Goal: Task Accomplishment & Management: Manage account settings

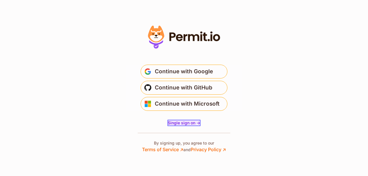
click at [185, 124] on span "Single sign on ->" at bounding box center [184, 123] width 32 height 5
click at [184, 122] on span "Single sign on ->" at bounding box center [184, 123] width 32 height 5
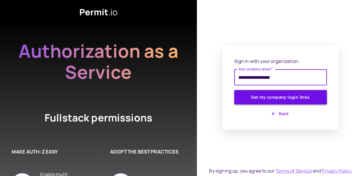
type input "**********"
click at [280, 98] on button "Get my company login links" at bounding box center [280, 97] width 93 height 14
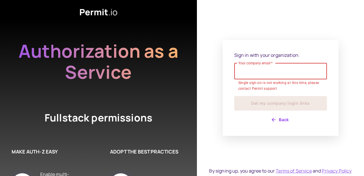
click at [281, 119] on button "Back" at bounding box center [280, 119] width 93 height 9
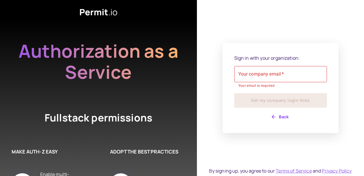
click at [283, 112] on div "Sign in with your organization: Your company email   * Your company email   * Y…" at bounding box center [280, 88] width 93 height 67
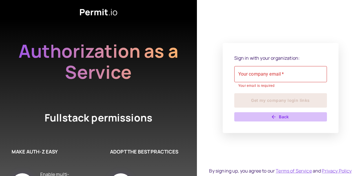
click at [282, 118] on button "Back" at bounding box center [280, 117] width 93 height 9
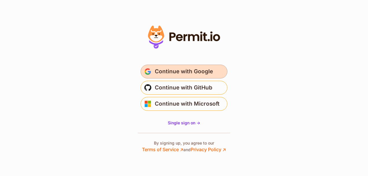
click at [188, 71] on span "Continue with Google" at bounding box center [184, 71] width 58 height 9
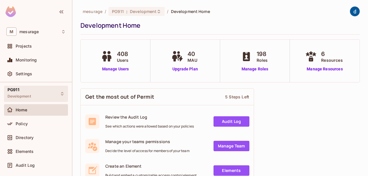
click at [10, 92] on span "PG911" at bounding box center [14, 90] width 12 height 5
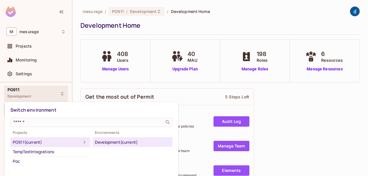
click at [171, 138] on ul "Development (current)" at bounding box center [133, 143] width 80 height 10
click at [45, 95] on div at bounding box center [184, 88] width 368 height 176
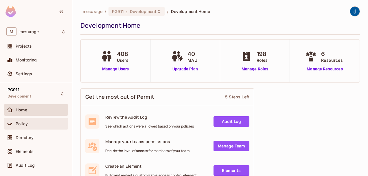
click at [25, 126] on span "Policy" at bounding box center [22, 124] width 12 height 5
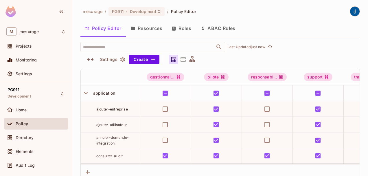
click at [148, 28] on button "Resources" at bounding box center [146, 28] width 41 height 14
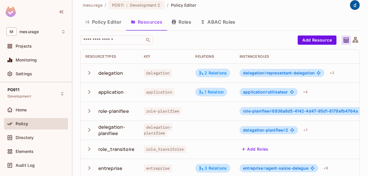
scroll to position [17, 0]
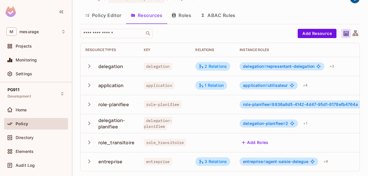
click at [89, 62] on icon "button" at bounding box center [89, 66] width 8 height 8
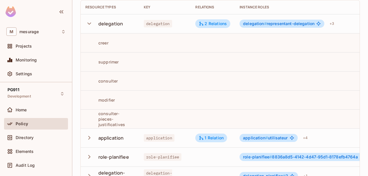
scroll to position [46, 0]
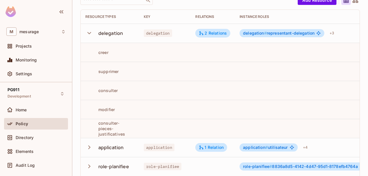
click at [91, 31] on icon "button" at bounding box center [89, 33] width 8 height 8
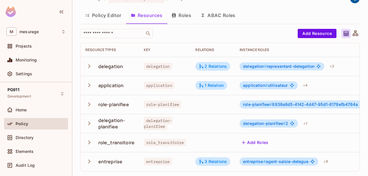
scroll to position [17, 0]
click at [90, 103] on icon "button" at bounding box center [89, 105] width 2 height 4
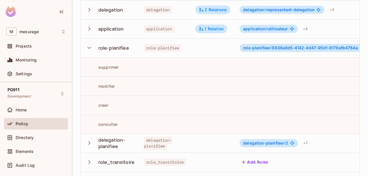
scroll to position [75, 0]
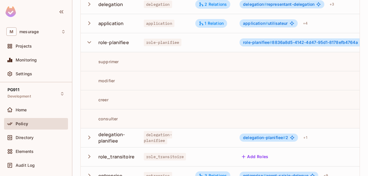
click at [89, 41] on icon "button" at bounding box center [89, 42] width 8 height 8
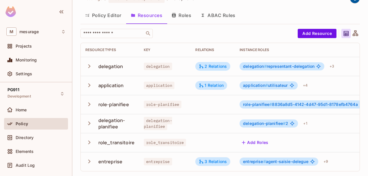
click at [89, 139] on icon "button" at bounding box center [89, 143] width 8 height 8
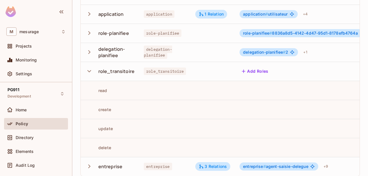
scroll to position [94, 0]
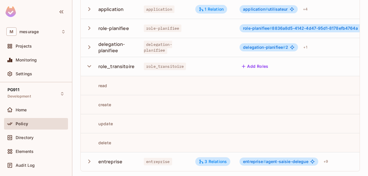
click at [91, 65] on icon "button" at bounding box center [89, 66] width 4 height 2
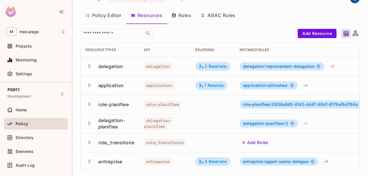
scroll to position [17, 0]
click at [183, 12] on button "Roles" at bounding box center [181, 15] width 29 height 14
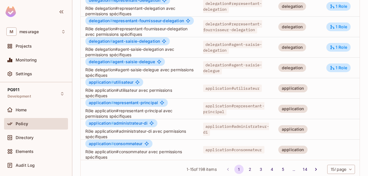
scroll to position [223, 0]
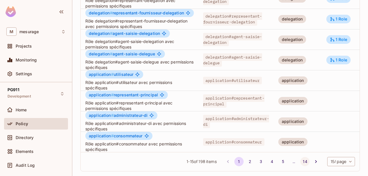
click at [300, 163] on button "14" at bounding box center [304, 161] width 9 height 9
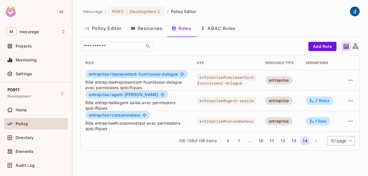
scroll to position [0, 0]
click at [327, 103] on div "2 Roles" at bounding box center [319, 100] width 21 height 5
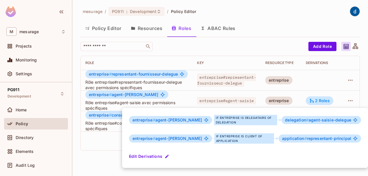
click at [104, 165] on div at bounding box center [184, 88] width 368 height 176
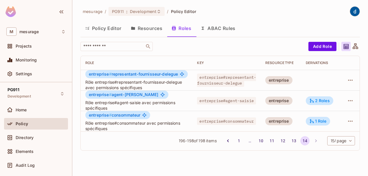
click at [228, 31] on button "ABAC Rules" at bounding box center [218, 28] width 44 height 14
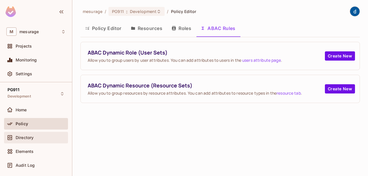
click at [21, 138] on span "Directory" at bounding box center [25, 138] width 18 height 5
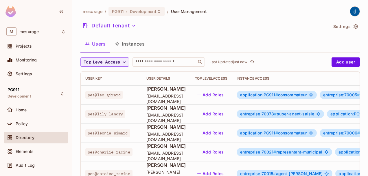
click at [131, 44] on button "Instances" at bounding box center [129, 44] width 39 height 14
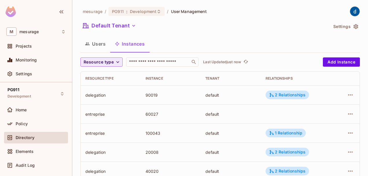
click at [116, 62] on icon "button" at bounding box center [118, 62] width 6 height 6
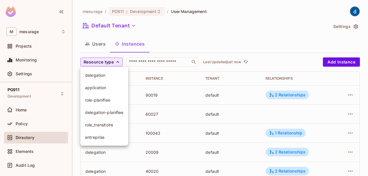
click at [95, 44] on div at bounding box center [184, 88] width 368 height 176
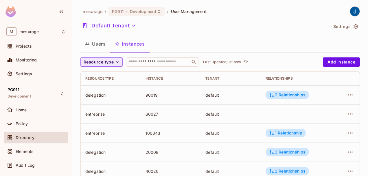
click at [95, 44] on button "Users" at bounding box center [95, 44] width 30 height 14
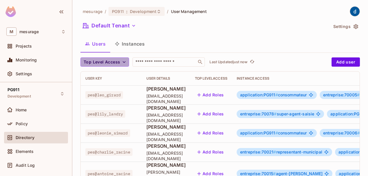
click at [124, 62] on icon "button" at bounding box center [124, 62] width 3 height 2
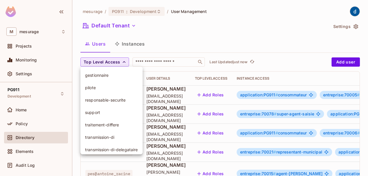
scroll to position [4, 0]
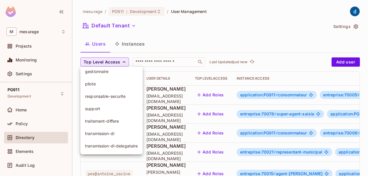
click at [123, 62] on div at bounding box center [184, 88] width 368 height 176
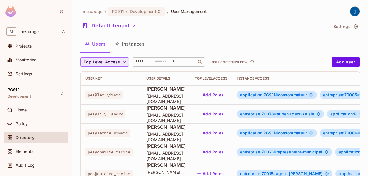
click at [137, 64] on input "text" at bounding box center [164, 62] width 61 height 6
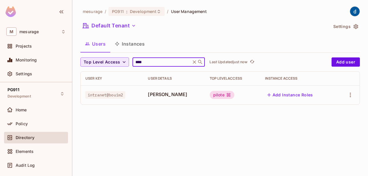
type input "****"
click at [196, 61] on icon at bounding box center [194, 61] width 3 height 3
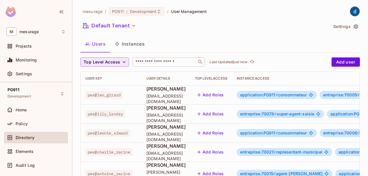
click at [341, 100] on td "application:PG911 # consommateur entreprise:70005 # agent-saisie + 3" at bounding box center [336, 95] width 209 height 19
click at [255, 96] on td "application:PG911 # consommateur entreprise:70005 # agent-saisie + 3" at bounding box center [336, 95] width 209 height 19
click at [261, 96] on div "application:PG911 # consommateur" at bounding box center [277, 95] width 80 height 8
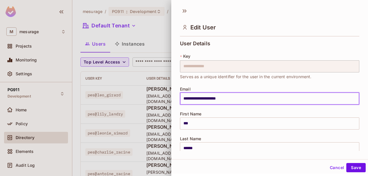
click at [302, 95] on input "**********" at bounding box center [269, 99] width 179 height 12
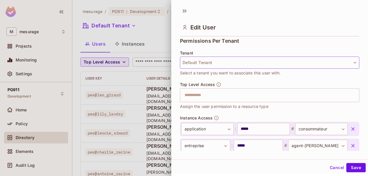
scroll to position [145, 0]
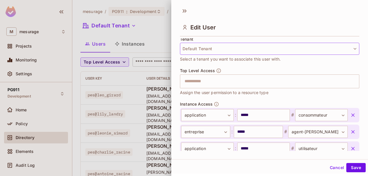
click at [352, 50] on icon "button" at bounding box center [355, 49] width 6 height 6
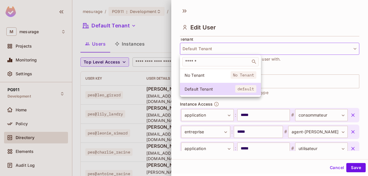
click at [348, 50] on div at bounding box center [184, 88] width 368 height 176
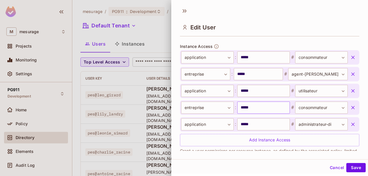
scroll to position [215, 0]
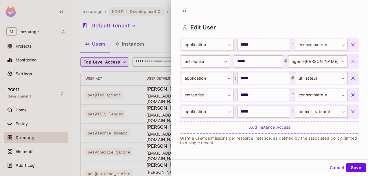
click at [333, 169] on button "Cancel" at bounding box center [337, 167] width 19 height 9
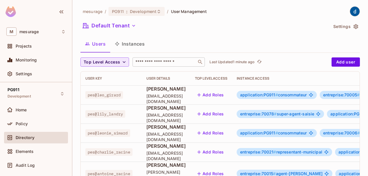
click at [314, 115] on span "entreprise:70078 # super-agent-saisie" at bounding box center [277, 114] width 74 height 5
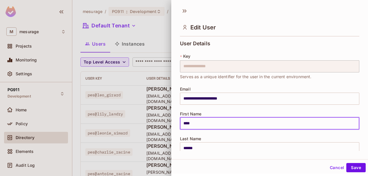
click at [245, 118] on input "****" at bounding box center [269, 124] width 179 height 12
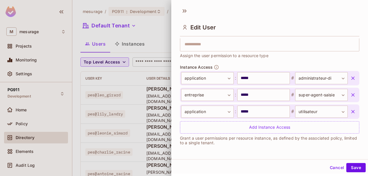
scroll to position [1, 0]
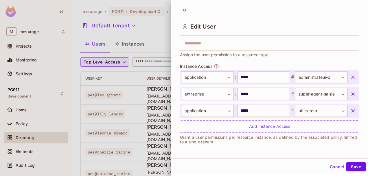
click at [334, 169] on button "Cancel" at bounding box center [337, 167] width 19 height 9
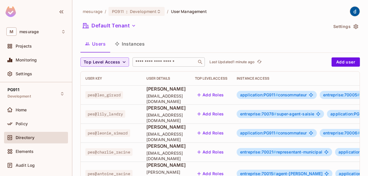
click at [186, 117] on span "lily_landry@yopmail.com" at bounding box center [165, 118] width 39 height 11
click at [25, 153] on span "Elements" at bounding box center [25, 152] width 18 height 5
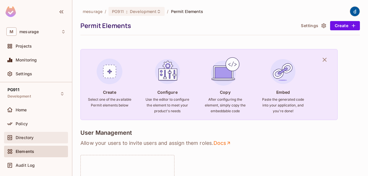
click at [25, 137] on span "Directory" at bounding box center [25, 138] width 18 height 5
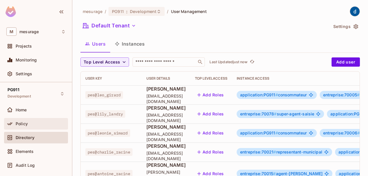
click at [21, 127] on div "Policy" at bounding box center [35, 124] width 59 height 7
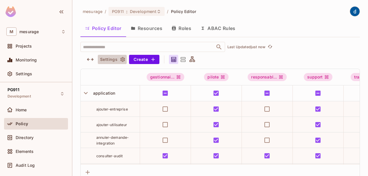
click at [107, 61] on button "Settings" at bounding box center [112, 59] width 29 height 9
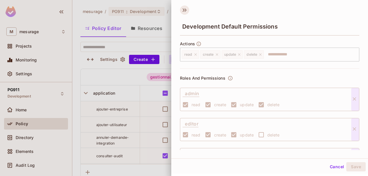
click at [185, 13] on icon at bounding box center [184, 9] width 9 height 9
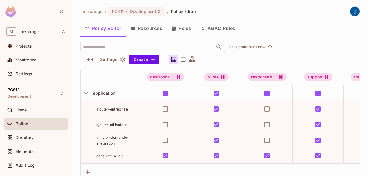
click at [103, 28] on button "Policy Editor" at bounding box center [103, 28] width 46 height 14
click at [193, 58] on icon at bounding box center [192, 58] width 5 height 5
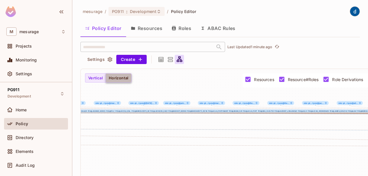
click at [121, 77] on button "Horizontal" at bounding box center [119, 77] width 26 height 9
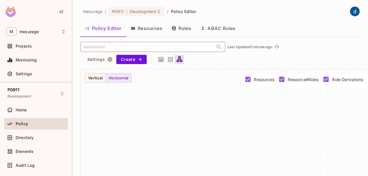
click at [143, 48] on div "​ Last Updated 1 minute ago Settings Create representant-delegation representan…" at bounding box center [219, 121] width 279 height 159
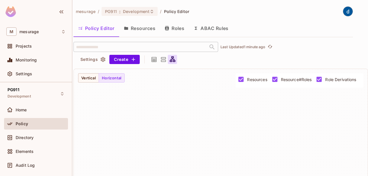
scroll to position [29, 11]
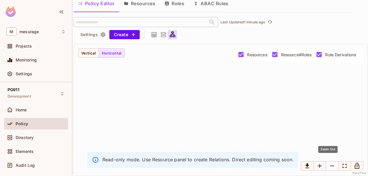
click at [330, 166] on icon "Zoom Out" at bounding box center [332, 166] width 4 height 1
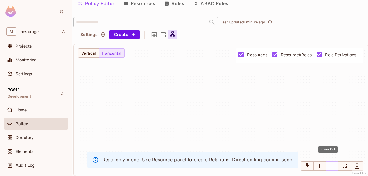
click at [330, 166] on icon "Zoom Out" at bounding box center [332, 166] width 4 height 1
drag, startPoint x: 88, startPoint y: 51, endPoint x: 139, endPoint y: 88, distance: 63.1
click at [88, 51] on button "Vertical" at bounding box center [88, 53] width 21 height 9
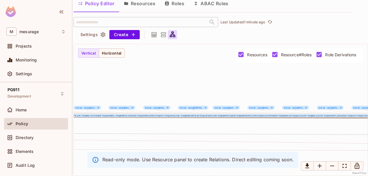
drag, startPoint x: 288, startPoint y: 143, endPoint x: 287, endPoint y: 90, distance: 52.9
click at [287, 90] on div "representant-delegation representant-fournisseur-delegation agent-saisie-delega…" at bounding box center [221, 110] width 294 height 132
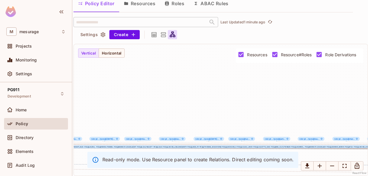
drag, startPoint x: 199, startPoint y: 110, endPoint x: 368, endPoint y: 175, distance: 180.9
click at [368, 175] on html "M mesurage Projects Monitoring Settings PG911 Development Home Policy Directory…" at bounding box center [184, 88] width 368 height 176
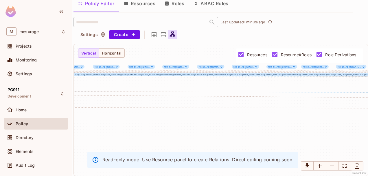
drag, startPoint x: 122, startPoint y: 123, endPoint x: 369, endPoint y: 50, distance: 257.2
click at [368, 50] on html "M mesurage Projects Monitoring Settings PG911 Development Home Policy Directory…" at bounding box center [184, 88] width 368 height 176
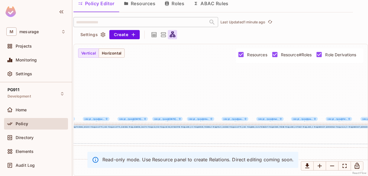
drag, startPoint x: 101, startPoint y: 77, endPoint x: 369, endPoint y: 130, distance: 272.9
click at [368, 130] on html "M mesurage Projects Monitoring Settings PG911 Development Home Policy Directory…" at bounding box center [184, 88] width 368 height 176
click at [318, 164] on icon "Zoom In" at bounding box center [320, 166] width 4 height 4
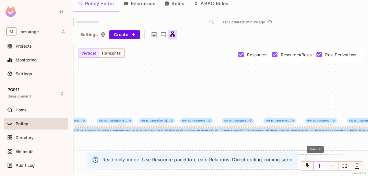
click at [317, 163] on icon "Zoom In" at bounding box center [319, 166] width 7 height 7
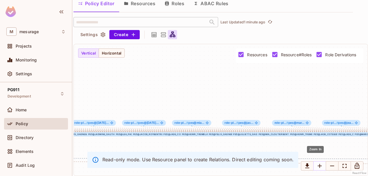
click at [317, 163] on icon "Zoom In" at bounding box center [319, 166] width 7 height 7
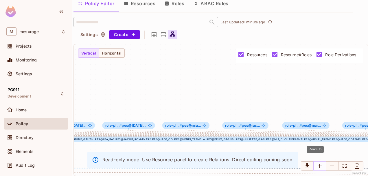
click at [317, 164] on icon "Zoom In" at bounding box center [319, 166] width 7 height 7
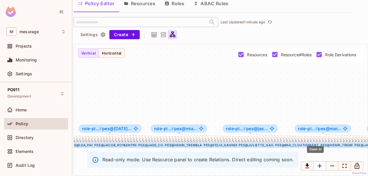
click at [317, 164] on icon "Zoom In" at bounding box center [319, 166] width 7 height 7
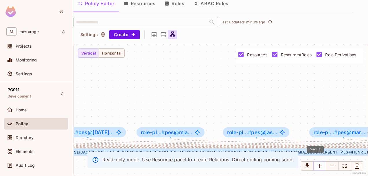
click at [317, 164] on icon "Zoom In" at bounding box center [319, 166] width 7 height 7
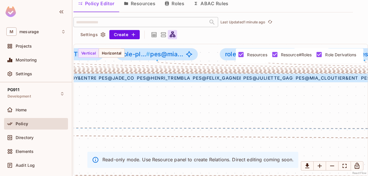
drag, startPoint x: 207, startPoint y: 115, endPoint x: 203, endPoint y: 35, distance: 80.3
click at [203, 35] on div "​ Last Updated 1 minute ago Settings Create representant-delegation representan…" at bounding box center [212, 96] width 279 height 159
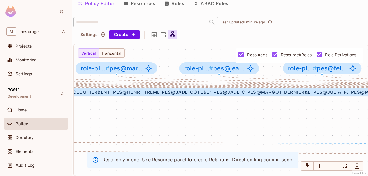
drag, startPoint x: 242, startPoint y: 98, endPoint x: -1, endPoint y: 110, distance: 243.1
click at [0, 110] on html "M mesurage Projects Monitoring Settings PG911 Development Home Policy Directory…" at bounding box center [184, 88] width 368 height 176
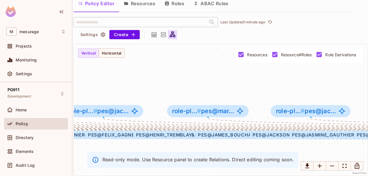
drag, startPoint x: 324, startPoint y: 115, endPoint x: 106, endPoint y: 159, distance: 222.5
click at [103, 158] on div "representant-delegation representant-fournisseur-delegation agent-saisie-delega…" at bounding box center [221, 110] width 294 height 132
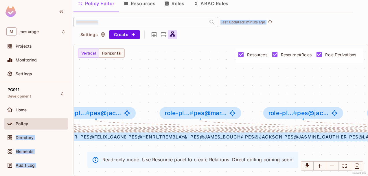
drag, startPoint x: 269, startPoint y: 139, endPoint x: 41, endPoint y: 119, distance: 229.2
click at [41, 119] on div "M mesurage Projects Monitoring Settings PG911 Development Home Policy Directory…" at bounding box center [184, 88] width 368 height 176
click at [161, 32] on icon at bounding box center [163, 34] width 5 height 5
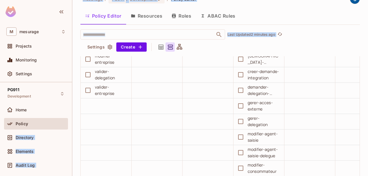
scroll to position [463, 0]
